Goal: Information Seeking & Learning: Compare options

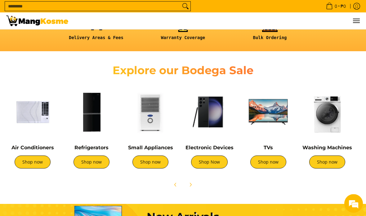
scroll to position [177, 0]
click at [84, 160] on link "Shop now" at bounding box center [91, 161] width 36 height 13
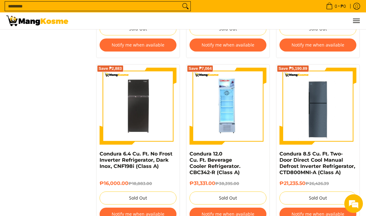
scroll to position [746, 0]
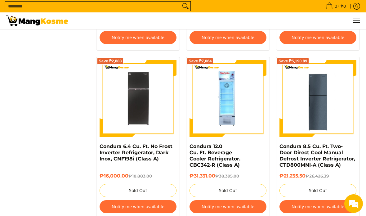
click at [114, 120] on img at bounding box center [137, 98] width 77 height 77
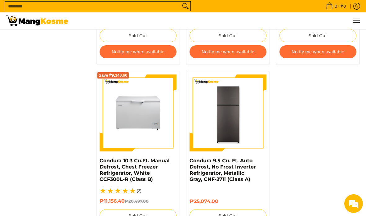
scroll to position [1233, 0]
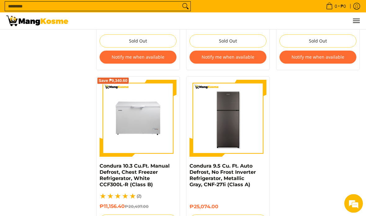
click at [257, 138] on img at bounding box center [227, 118] width 77 height 77
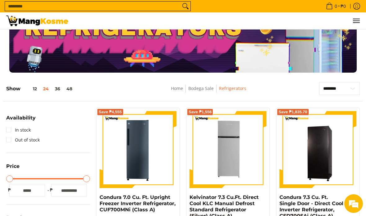
scroll to position [38, 0]
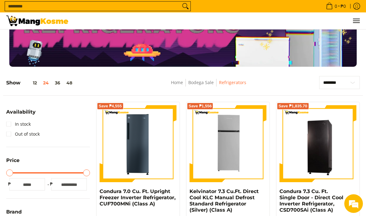
click at [56, 83] on button "36" at bounding box center [57, 82] width 11 height 5
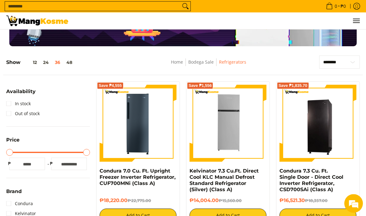
scroll to position [56, 0]
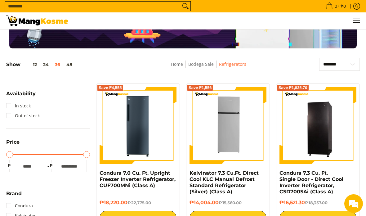
click at [73, 61] on div "Show 12 24 36 48" at bounding box center [68, 67] width 124 height 19
click at [74, 66] on button "48" at bounding box center [69, 64] width 12 height 5
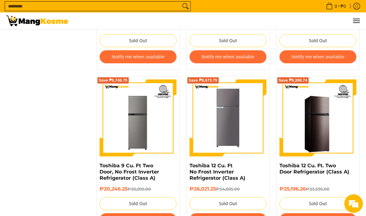
scroll to position [1402, 0]
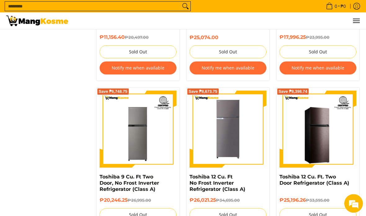
click at [257, 151] on img at bounding box center [227, 129] width 71 height 77
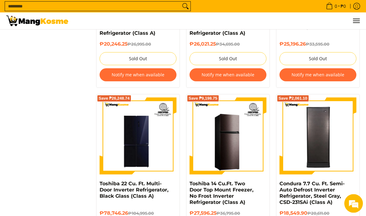
scroll to position [1560, 0]
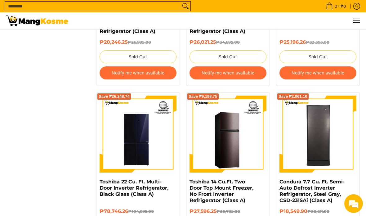
click at [113, 152] on img at bounding box center [137, 133] width 77 height 77
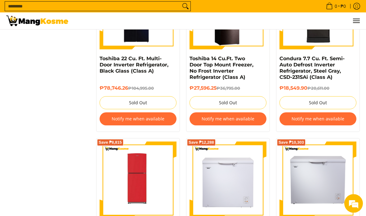
scroll to position [1691, 0]
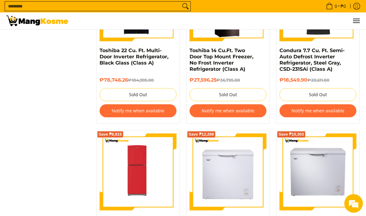
click at [112, 185] on img at bounding box center [137, 172] width 77 height 77
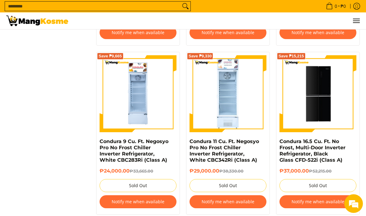
scroll to position [2290, 0]
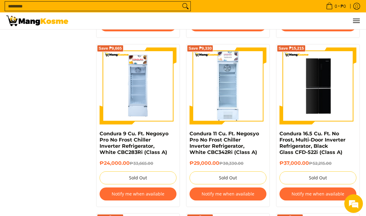
click at [337, 103] on img at bounding box center [317, 85] width 77 height 75
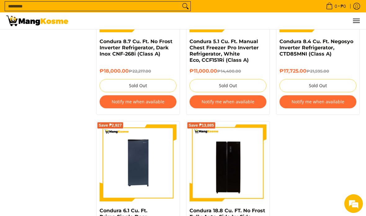
scroll to position [2551, 0]
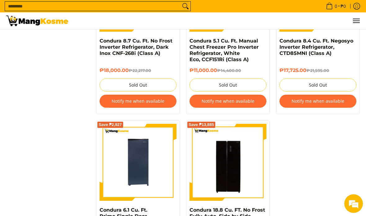
click at [261, 181] on img at bounding box center [227, 162] width 77 height 77
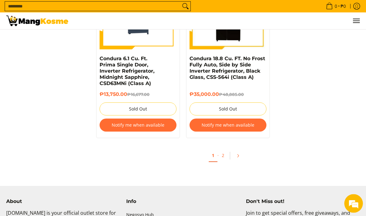
scroll to position [2699, 0]
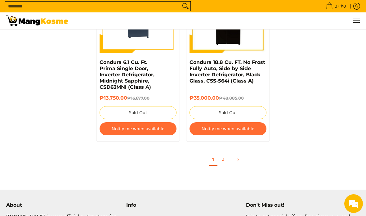
click at [240, 154] on link "Pagination" at bounding box center [239, 159] width 15 height 11
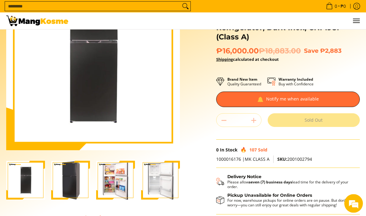
scroll to position [68, 0]
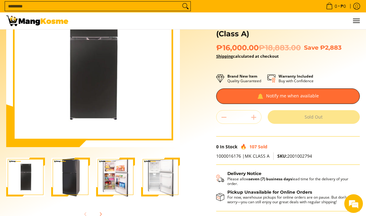
click at [27, 180] on img "Condura 6.4 Cu. Ft. No Frost Inverter Refrigerator, Dark Inox, CNF198i (Class A…" at bounding box center [25, 176] width 39 height 39
click at [76, 183] on img "Condura 6.4 Cu. Ft. No Frost Inverter Refrigerator, Dark Inox, CNF198i (Class A…" at bounding box center [70, 176] width 39 height 39
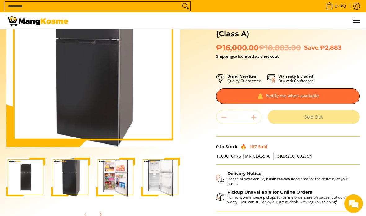
click at [111, 175] on img "Condura 6.4 Cu. Ft. No Frost Inverter Refrigerator, Dark Inox, CNF198i (Class A…" at bounding box center [115, 176] width 39 height 39
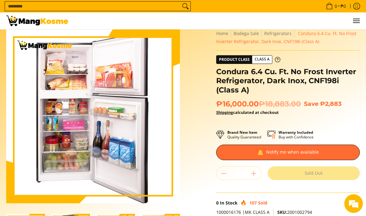
scroll to position [13, 0]
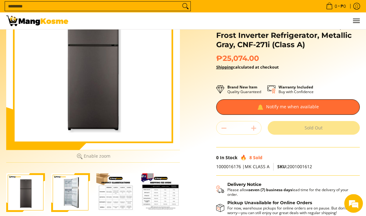
scroll to position [66, 0]
click at [70, 189] on img "Condura 9.5 Cu. Ft. Auto Defrost, No Frost Inverter Refrigerator, Metallic Gray…" at bounding box center [70, 192] width 39 height 39
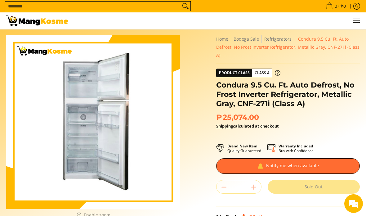
scroll to position [0, 0]
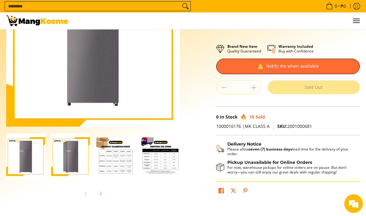
scroll to position [88, 0]
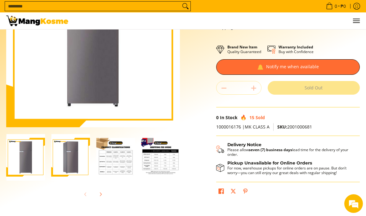
click at [31, 158] on img "Toshiba 12 Cu. Ft No Frost Inverter Refrigerator (Class A)-1" at bounding box center [25, 157] width 39 height 46
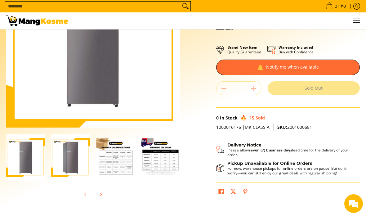
click at [75, 156] on img "Toshiba 12 Cu. Ft No Frost Inverter Refrigerator (Class A)-2" at bounding box center [70, 157] width 39 height 46
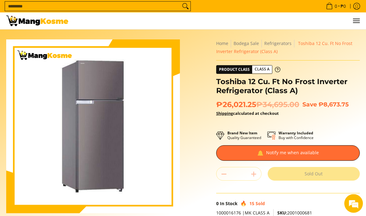
scroll to position [1, 0]
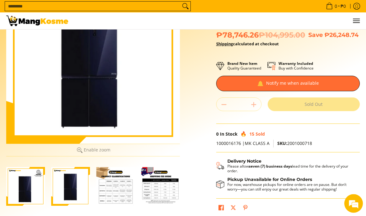
scroll to position [55, 0]
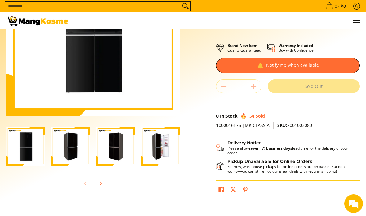
click at [68, 151] on img "Condura 16.5 Cu. Ft. No Frost, Multi-Door Inverter Refrigerator, Black Glass CF…" at bounding box center [70, 146] width 39 height 39
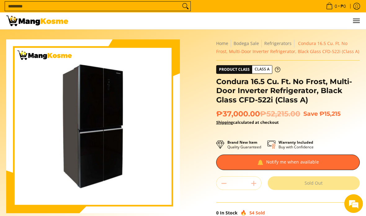
scroll to position [7, 0]
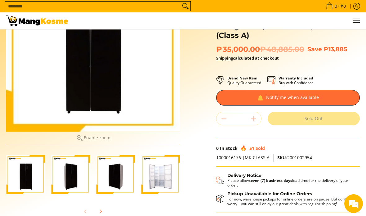
scroll to position [75, 0]
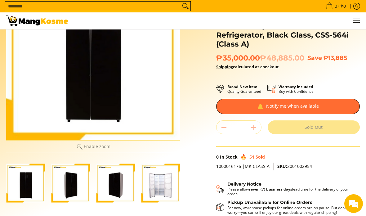
click at [72, 183] on img "Condura 18.8 Cu. FT. No Frost Fully Auto, Side by Side Inverter Refrigerator, B…" at bounding box center [70, 182] width 39 height 39
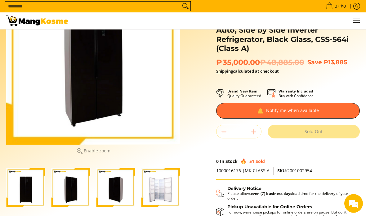
click at [111, 199] on img "Condura 18.8 Cu. FT. No Frost Fully Auto, Side by Side Inverter Refrigerator, B…" at bounding box center [115, 187] width 39 height 39
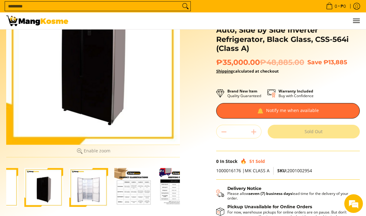
scroll to position [0, 74]
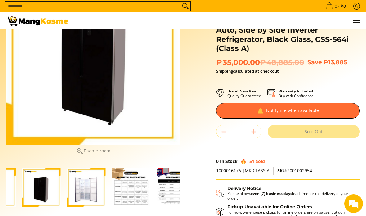
click at [83, 188] on img "Condura 18.8 Cu. FT. No Frost Fully Auto, Side by Side Inverter Refrigerator, B…" at bounding box center [86, 187] width 39 height 39
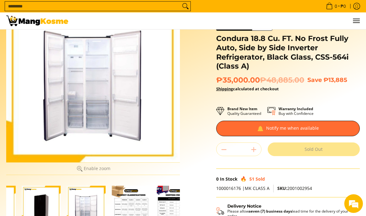
scroll to position [0, 0]
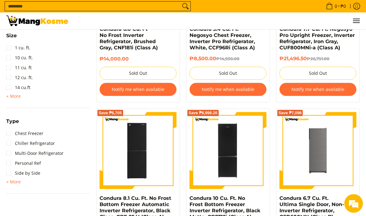
scroll to position [369, 0]
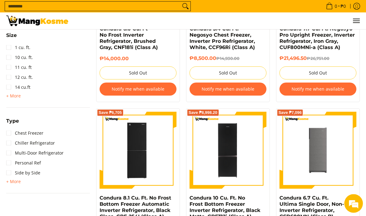
click at [251, 173] on img at bounding box center [227, 150] width 77 height 77
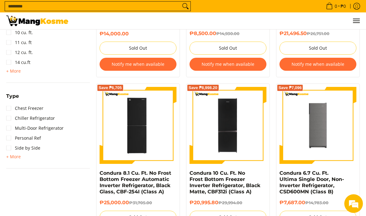
click at [114, 153] on img at bounding box center [138, 125] width 73 height 77
click at [249, 150] on img at bounding box center [227, 125] width 77 height 77
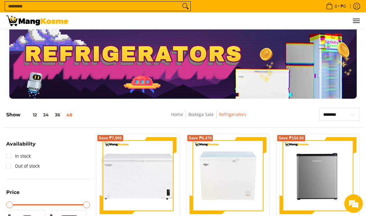
scroll to position [0, 0]
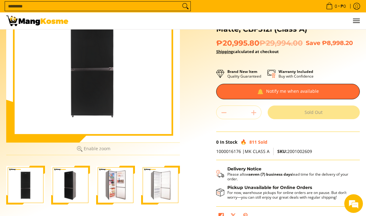
scroll to position [71, 0]
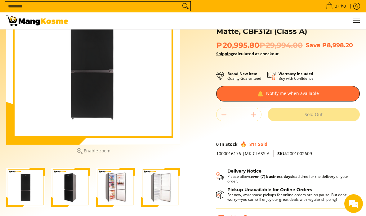
click at [114, 191] on img "Condura 10 Cu. Ft. No Frost Bottom Freezer Inverter Refrigerator, Black Matte, …" at bounding box center [115, 187] width 39 height 39
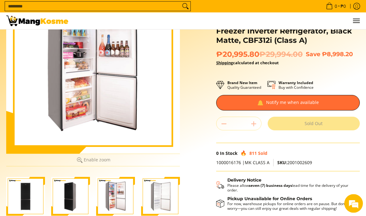
scroll to position [59, 0]
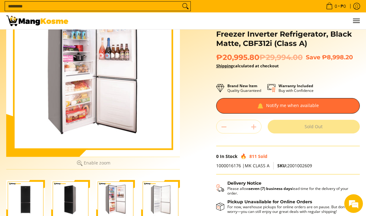
click at [61, 138] on div at bounding box center [93, 70] width 174 height 174
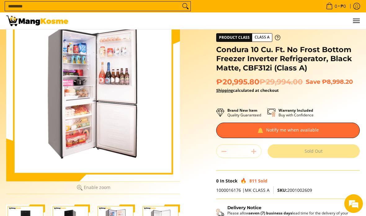
scroll to position [0, 0]
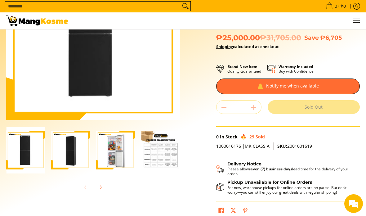
scroll to position [86, 0]
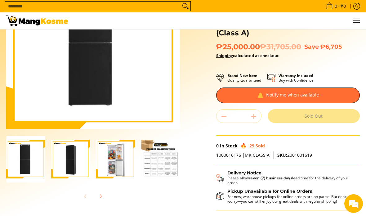
click at [109, 170] on img "Condura 8.1 Cu. Ft. No Frost Bottom Freezer Automatic Inverter Refrigerator, Bl…" at bounding box center [115, 158] width 39 height 39
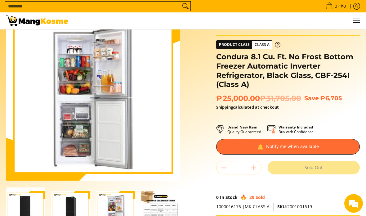
scroll to position [22, 0]
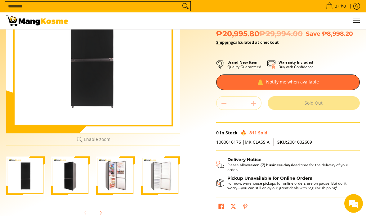
click at [116, 188] on img "Condura 10 Cu. Ft. No Frost Bottom Freezer Inverter Refrigerator, Black Matte, …" at bounding box center [115, 176] width 39 height 39
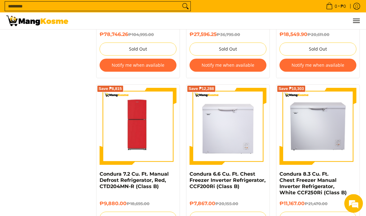
scroll to position [1716, 0]
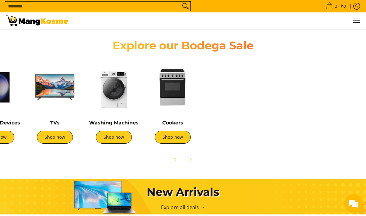
scroll to position [0, 213]
click at [53, 135] on link "Shop now" at bounding box center [55, 136] width 36 height 13
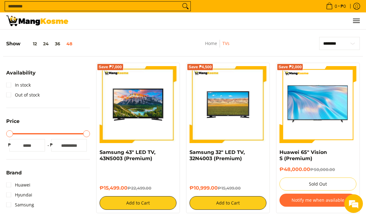
scroll to position [79, 0]
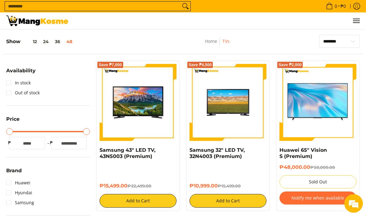
click at [343, 119] on img at bounding box center [317, 103] width 77 height 70
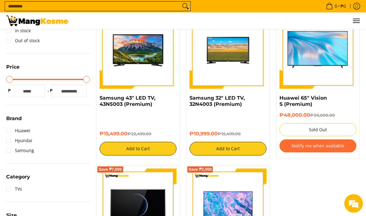
scroll to position [0, 0]
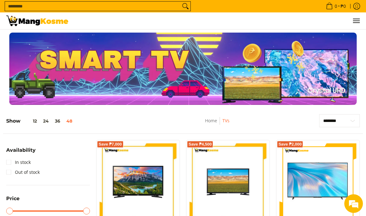
click at [71, 122] on button "48" at bounding box center [69, 120] width 12 height 5
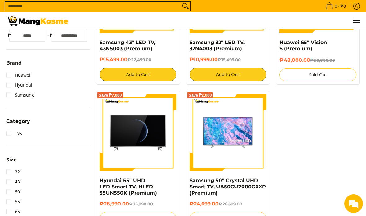
scroll to position [197, 0]
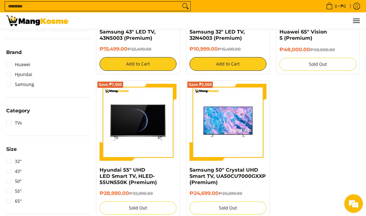
click at [117, 151] on img at bounding box center [137, 122] width 77 height 77
click at [255, 157] on img at bounding box center [227, 122] width 77 height 77
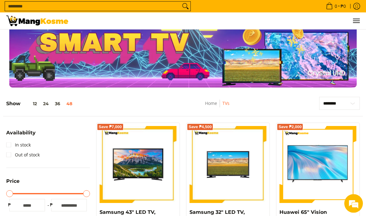
scroll to position [0, 0]
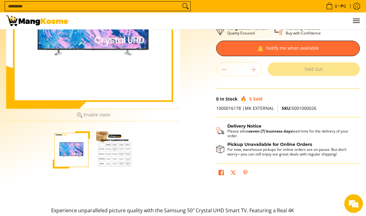
scroll to position [113, 0]
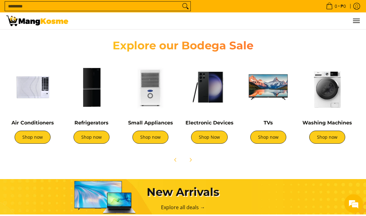
click at [328, 138] on link "Shop now" at bounding box center [327, 136] width 36 height 13
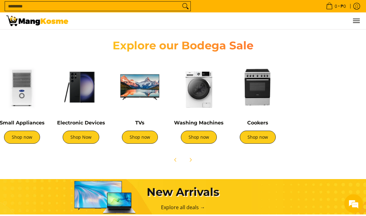
scroll to position [0, 115]
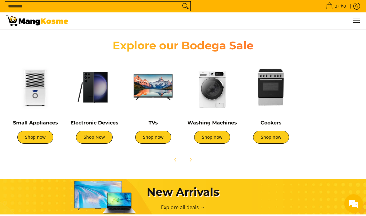
click at [283, 138] on link "Shop now" at bounding box center [271, 136] width 36 height 13
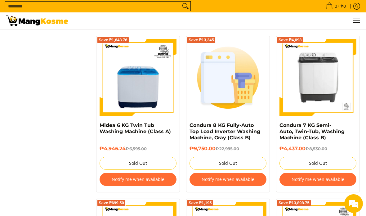
scroll to position [1203, 0]
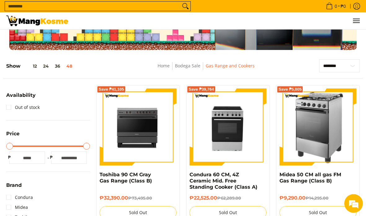
scroll to position [57, 0]
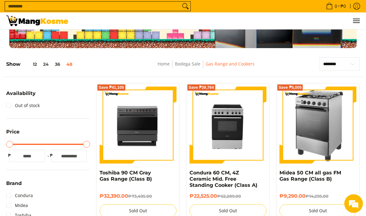
click at [123, 138] on img at bounding box center [137, 125] width 77 height 76
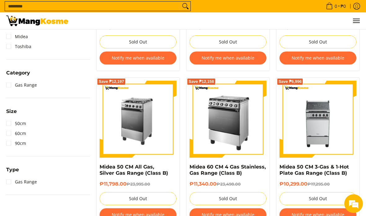
scroll to position [227, 0]
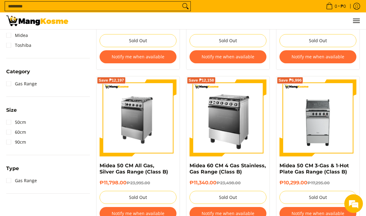
click at [259, 146] on img at bounding box center [227, 117] width 77 height 77
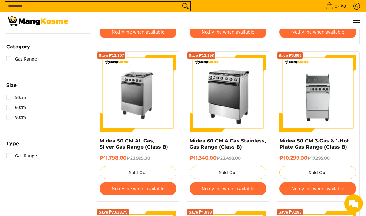
scroll to position [244, 0]
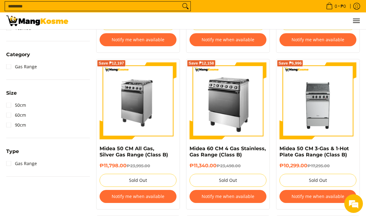
click at [329, 125] on img at bounding box center [317, 100] width 77 height 77
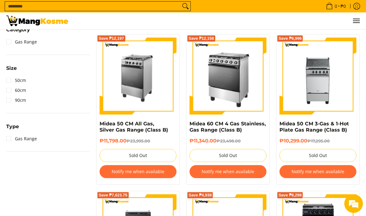
click at [326, 99] on img at bounding box center [317, 76] width 77 height 77
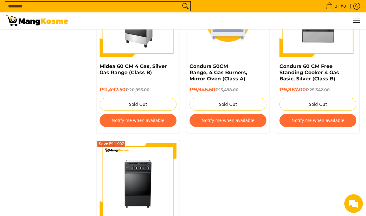
scroll to position [644, 0]
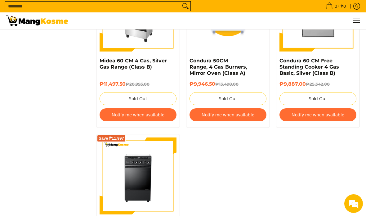
click at [121, 171] on img at bounding box center [137, 175] width 77 height 77
click at [126, 172] on img at bounding box center [137, 175] width 77 height 77
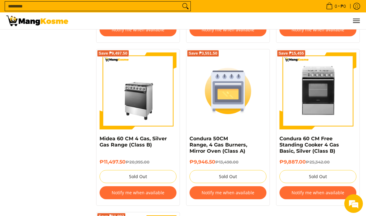
scroll to position [556, 0]
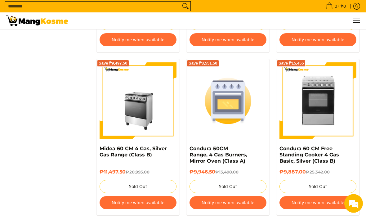
click at [322, 110] on img at bounding box center [317, 101] width 77 height 75
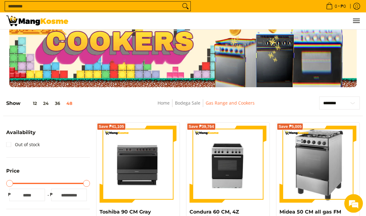
scroll to position [0, 0]
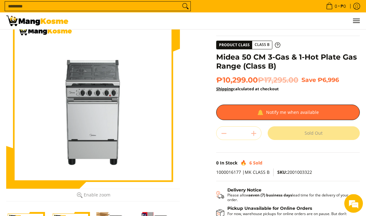
scroll to position [27, 0]
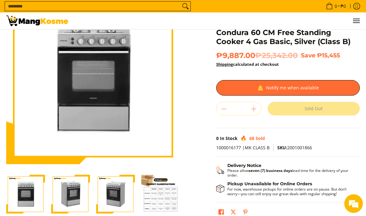
scroll to position [52, 0]
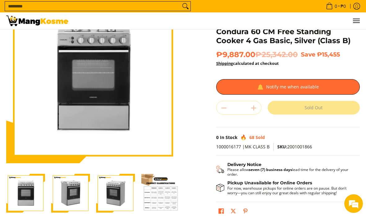
click at [69, 182] on img "Condura 60 CM Free Standing Cooker 4 Gas Basic, Silver (Class B)-2" at bounding box center [70, 193] width 39 height 39
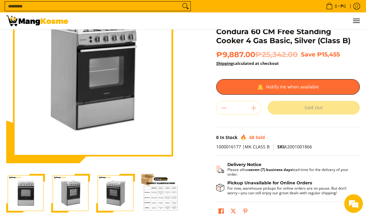
click at [26, 191] on img "Condura 60 CM Free Standing Cooker 4 Gas Basic, Silver (Class B)-1" at bounding box center [25, 193] width 39 height 39
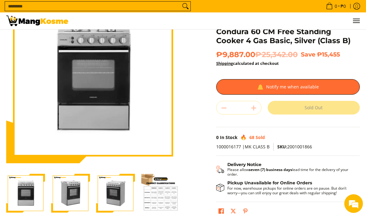
click at [112, 193] on img "Condura 60 CM Free Standing Cooker 4 Gas Basic, Silver (Class B)-3" at bounding box center [115, 193] width 39 height 39
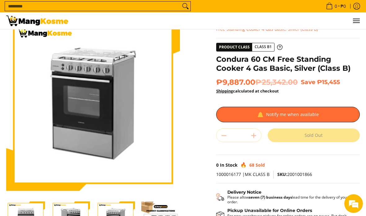
scroll to position [24, 0]
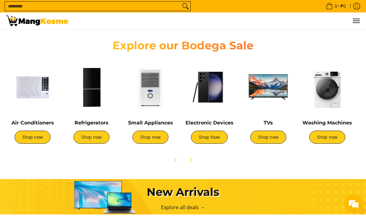
click at [218, 139] on link "Shop Now" at bounding box center [209, 136] width 37 height 13
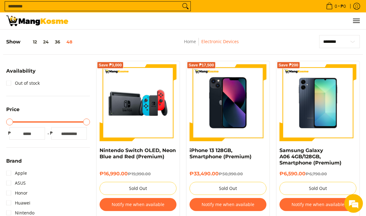
scroll to position [44, 0]
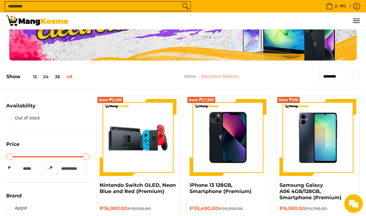
click at [72, 79] on button "48" at bounding box center [69, 76] width 12 height 5
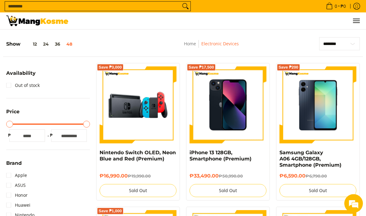
scroll to position [0, 0]
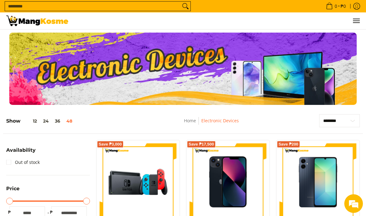
click at [186, 117] on div "Home Electronic Devices" at bounding box center [211, 123] width 134 height 19
click at [192, 118] on link "Home" at bounding box center [190, 120] width 12 height 6
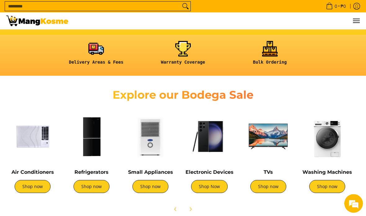
scroll to position [153, 0]
click at [151, 183] on link "Shop now" at bounding box center [150, 186] width 36 height 13
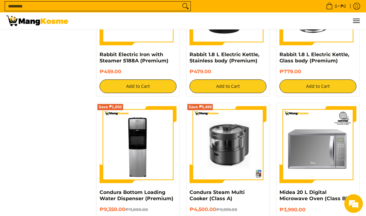
scroll to position [1022, 0]
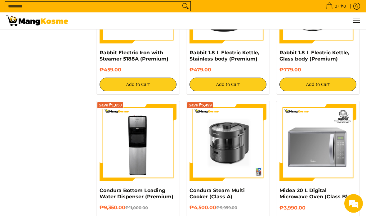
click at [109, 159] on img at bounding box center [137, 142] width 77 height 77
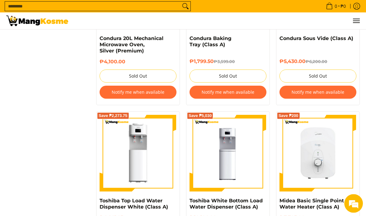
scroll to position [1989, 0]
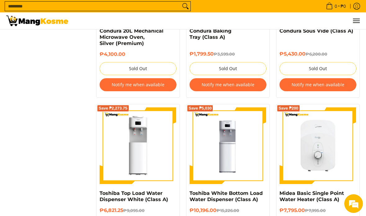
click at [109, 152] on img at bounding box center [137, 145] width 77 height 77
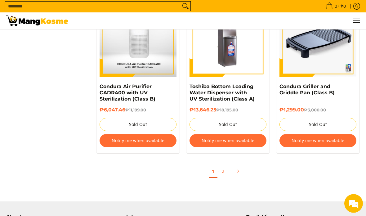
scroll to position [2408, 0]
click at [222, 167] on link "2" at bounding box center [223, 171] width 9 height 12
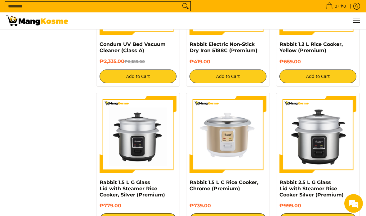
scroll to position [743, 0]
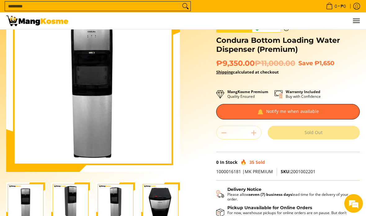
scroll to position [44, 0]
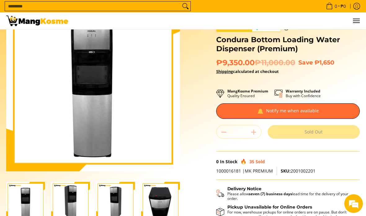
click at [155, 204] on img "Condura Bottom Loading Water Dispenser (Premium)-4" at bounding box center [160, 201] width 39 height 39
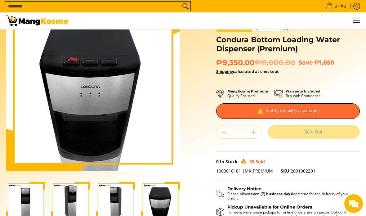
click at [109, 204] on img "Condura Bottom Loading Water Dispenser (Premium)-3" at bounding box center [115, 201] width 39 height 39
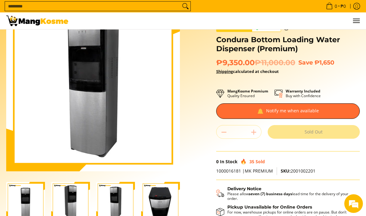
click at [85, 199] on img "Condura Bottom Loading Water Dispenser (Premium)-2" at bounding box center [70, 201] width 39 height 39
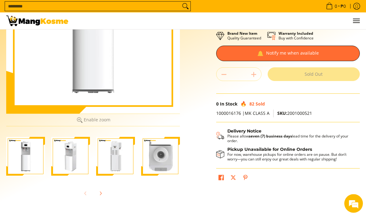
scroll to position [100, 0]
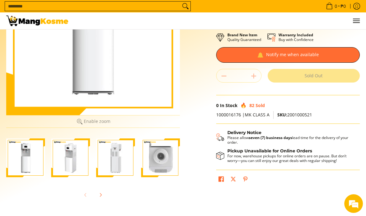
click at [108, 167] on img "Toshiba Top Load Water Dispenser White (Class A)-3" at bounding box center [115, 157] width 39 height 39
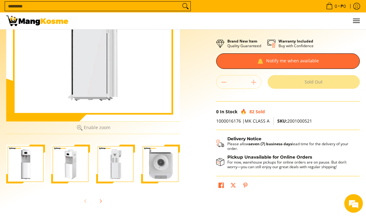
click at [71, 162] on img "Toshiba Top Load Water Dispenser White (Class A)-2" at bounding box center [70, 164] width 39 height 39
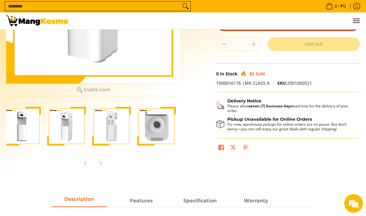
scroll to position [132, 0]
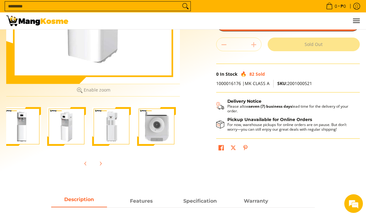
click at [103, 131] on img "Toshiba Top Load Water Dispenser White (Class A)-3" at bounding box center [111, 126] width 39 height 39
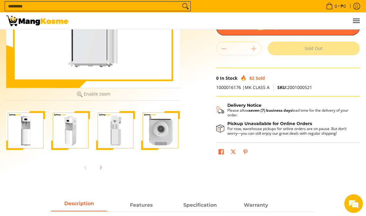
scroll to position [116, 0]
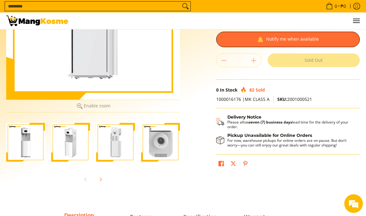
click at [68, 144] on img "Toshiba Top Load Water Dispenser White (Class A)-2" at bounding box center [70, 142] width 39 height 39
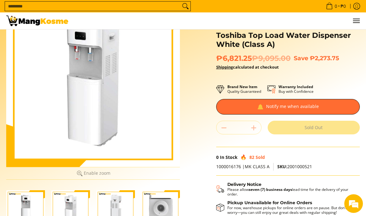
scroll to position [51, 0]
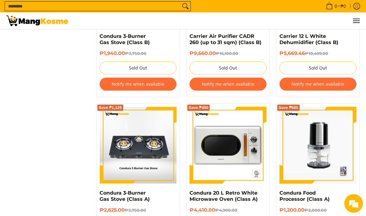
scroll to position [512, 0]
click at [318, 155] on img at bounding box center [317, 145] width 77 height 77
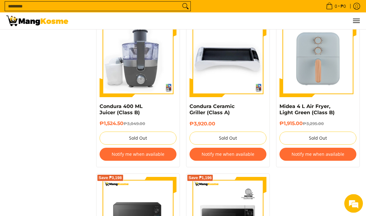
scroll to position [1062, 0]
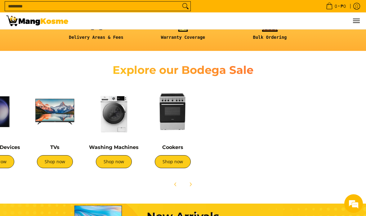
scroll to position [0, 213]
click at [192, 185] on icon "Next" at bounding box center [190, 184] width 5 height 5
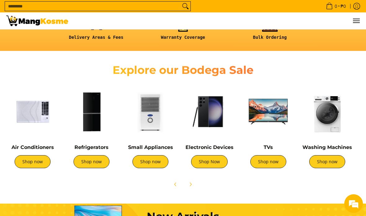
scroll to position [0, 234]
click at [35, 164] on link "Shop now" at bounding box center [33, 161] width 36 height 13
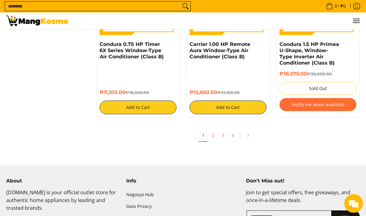
scroll to position [2390, 0]
click at [251, 130] on link "Pagination" at bounding box center [249, 135] width 15 height 11
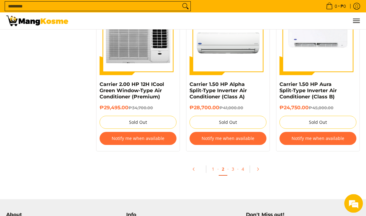
scroll to position [2610, 0]
click at [261, 164] on link "Pagination" at bounding box center [259, 169] width 15 height 11
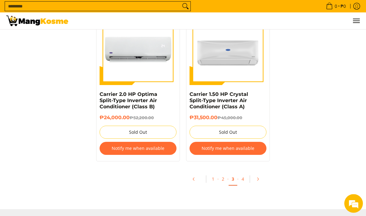
scroll to position [2575, 0]
click at [261, 176] on link "Pagination" at bounding box center [259, 179] width 15 height 11
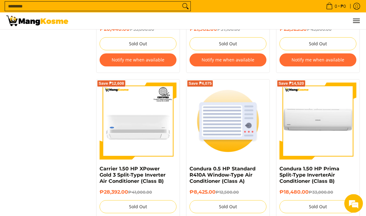
scroll to position [2328, 0]
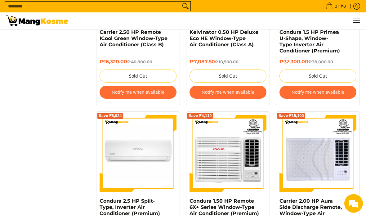
scroll to position [1017, 0]
